Goal: Task Accomplishment & Management: Complete application form

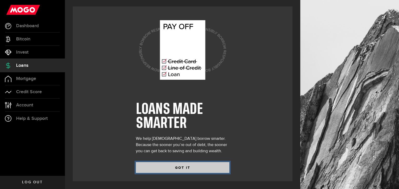
click at [161, 167] on button "GOT IT" at bounding box center [182, 167] width 93 height 11
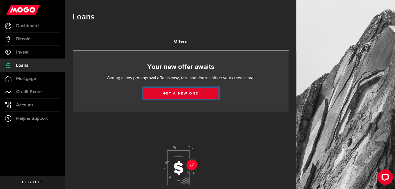
click at [160, 93] on link "Get a new one" at bounding box center [180, 93] width 75 height 11
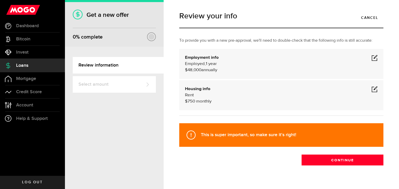
click at [371, 57] on span at bounding box center [374, 58] width 6 height 6
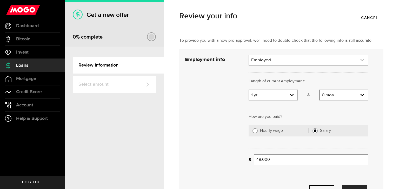
click at [300, 62] on link "expand select" at bounding box center [308, 60] width 119 height 10
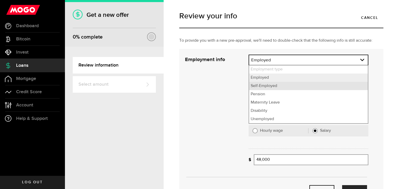
click at [283, 85] on li "Self-Employed" at bounding box center [308, 86] width 119 height 8
select select "Self-Employed"
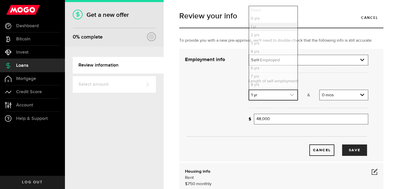
click at [287, 95] on link "expand select" at bounding box center [273, 95] width 48 height 10
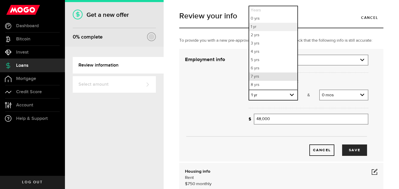
click at [263, 78] on li "7 yrs" at bounding box center [273, 77] width 48 height 8
select select "7"
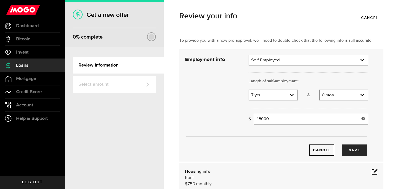
click at [287, 115] on input "48000" at bounding box center [311, 119] width 114 height 11
type input "65,000"
click at [269, 142] on div "Cancel Save" at bounding box center [276, 143] width 199 height 28
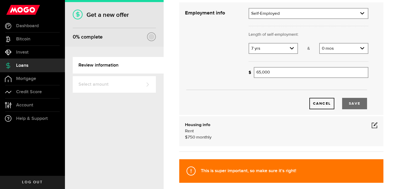
scroll to position [52, 0]
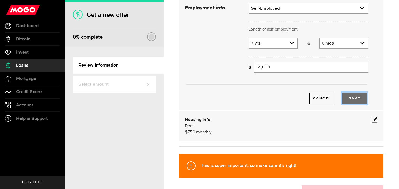
click at [357, 95] on button "Save" at bounding box center [354, 98] width 25 height 11
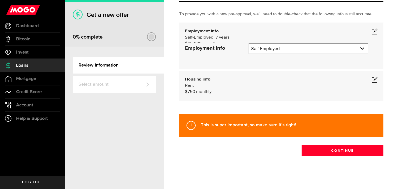
scroll to position [9, 0]
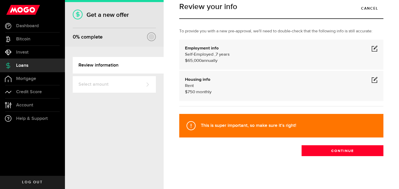
click at [372, 81] on span at bounding box center [374, 80] width 6 height 6
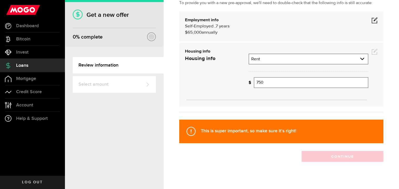
scroll to position [46, 0]
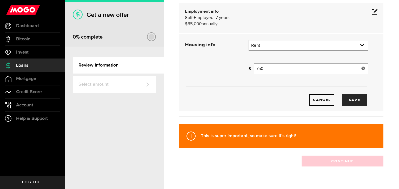
click at [275, 65] on input "750" at bounding box center [311, 69] width 114 height 11
type input "1,500"
click at [270, 100] on div "Cancel Save" at bounding box center [275, 99] width 183 height 11
click at [358, 100] on button "Save" at bounding box center [354, 99] width 25 height 11
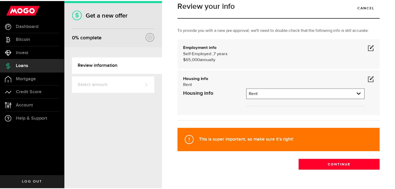
scroll to position [9, 0]
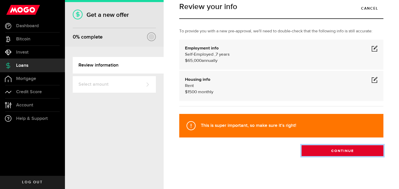
click at [316, 149] on button "Continue" at bounding box center [342, 151] width 82 height 11
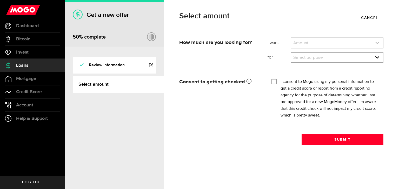
click at [311, 43] on link "expand select" at bounding box center [337, 43] width 92 height 10
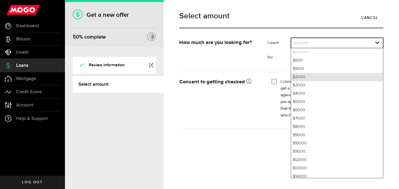
click at [309, 75] on li "$2000" at bounding box center [337, 77] width 92 height 8
select select "2000"
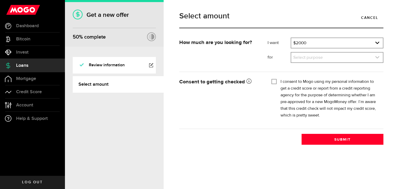
click at [305, 57] on link "expand select" at bounding box center [337, 58] width 92 height 10
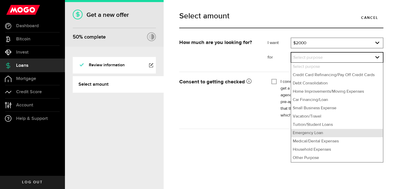
click at [307, 133] on li "Emergency Loan" at bounding box center [337, 133] width 92 height 8
select select "Emergency Loan"
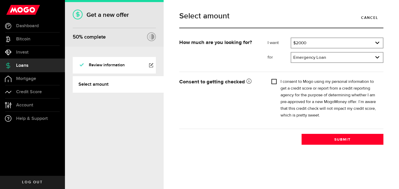
click at [274, 80] on input "I consent to Mogo using my personal information to get a credit score or report…" at bounding box center [273, 81] width 5 height 5
checkbox input "true"
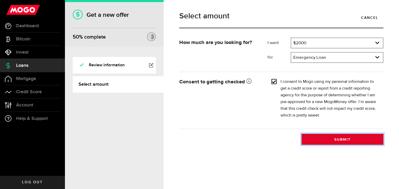
click at [318, 139] on button "Submit" at bounding box center [342, 139] width 82 height 11
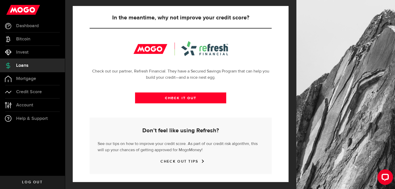
scroll to position [185, 0]
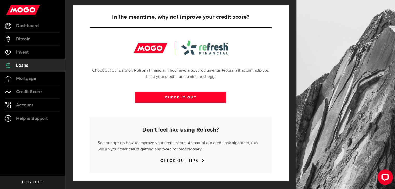
click at [32, 63] on link "Loans" at bounding box center [32, 65] width 65 height 13
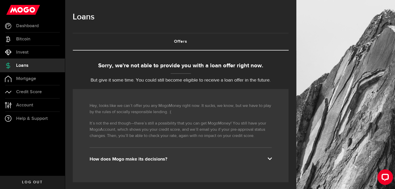
click at [22, 68] on span "Loans" at bounding box center [22, 65] width 12 height 5
click at [22, 64] on span "Loans" at bounding box center [22, 65] width 12 height 5
click at [39, 36] on link "Bitcoin" at bounding box center [32, 39] width 65 height 13
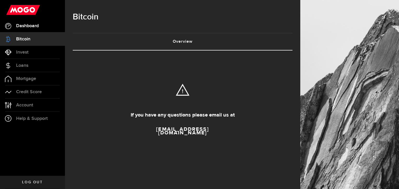
click at [37, 24] on span "Dashboard" at bounding box center [27, 26] width 23 height 5
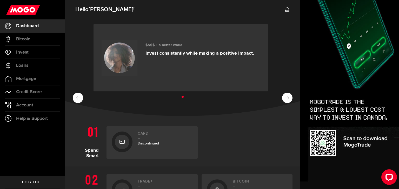
click at [137, 139] on link "Card Discontinued" at bounding box center [151, 143] width 91 height 32
